Goal: Task Accomplishment & Management: Use online tool/utility

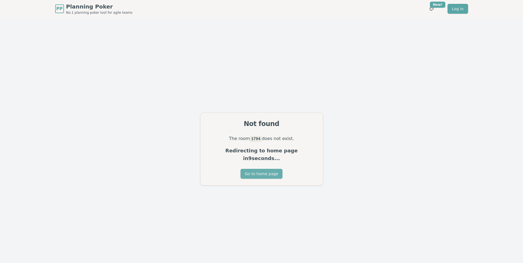
click at [247, 164] on div "The room 1794 does not exist. Redirecting to home page in 9 seconds..." at bounding box center [261, 152] width 122 height 34
click at [250, 169] on button "Go to home page" at bounding box center [262, 174] width 42 height 10
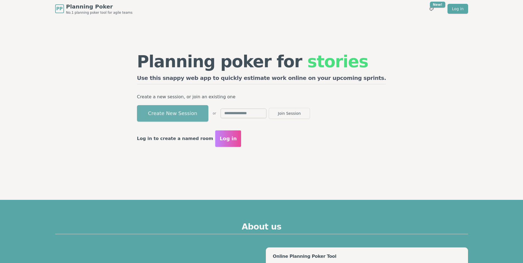
drag, startPoint x: 206, startPoint y: 103, endPoint x: 206, endPoint y: 107, distance: 3.3
click at [206, 103] on div "Planning poker for stories Use this snappy web app to quickly estimate work onl…" at bounding box center [261, 79] width 249 height 52
click at [206, 108] on button "Create New Session" at bounding box center [172, 113] width 71 height 16
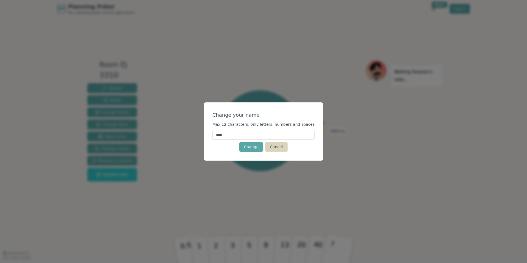
click at [271, 149] on button "Cancel" at bounding box center [276, 147] width 22 height 10
